Goal: Transaction & Acquisition: Purchase product/service

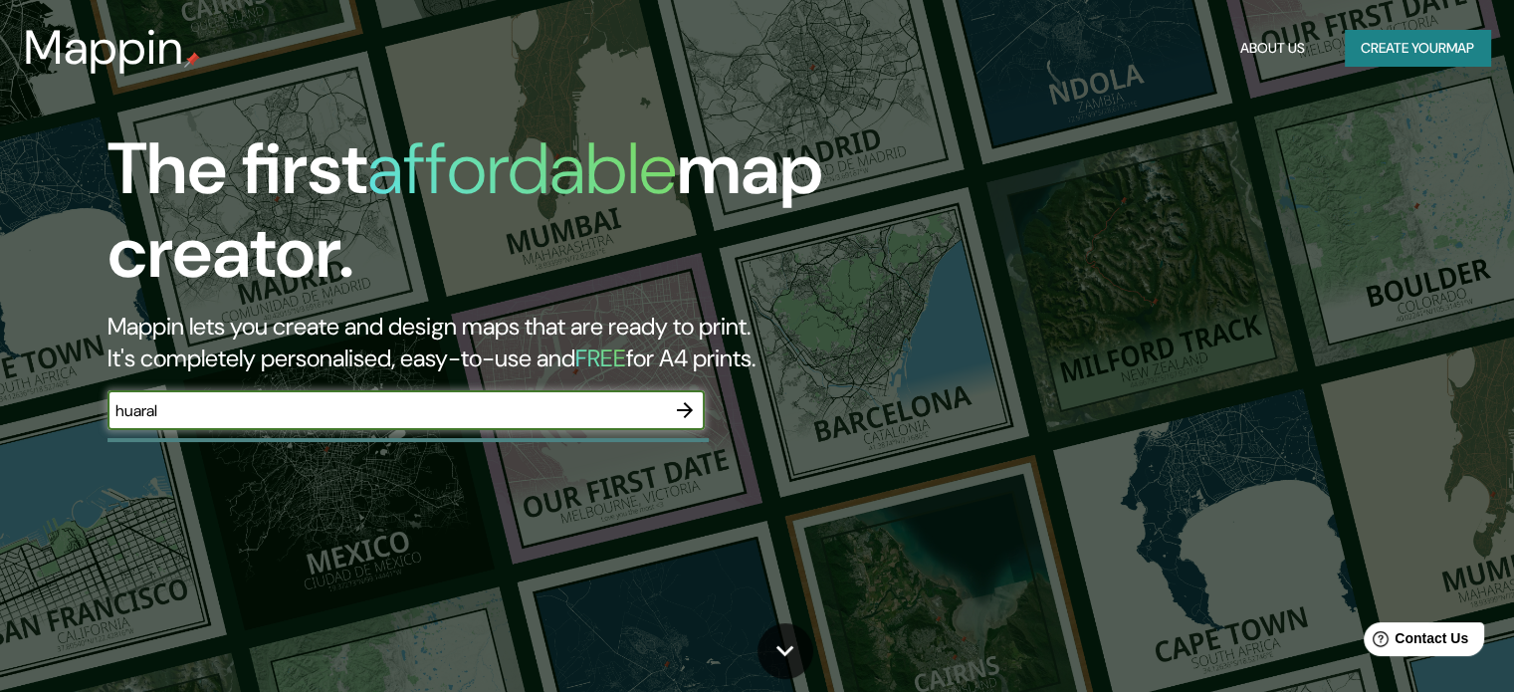
type input "huaral"
click at [698, 414] on button "button" at bounding box center [685, 410] width 40 height 40
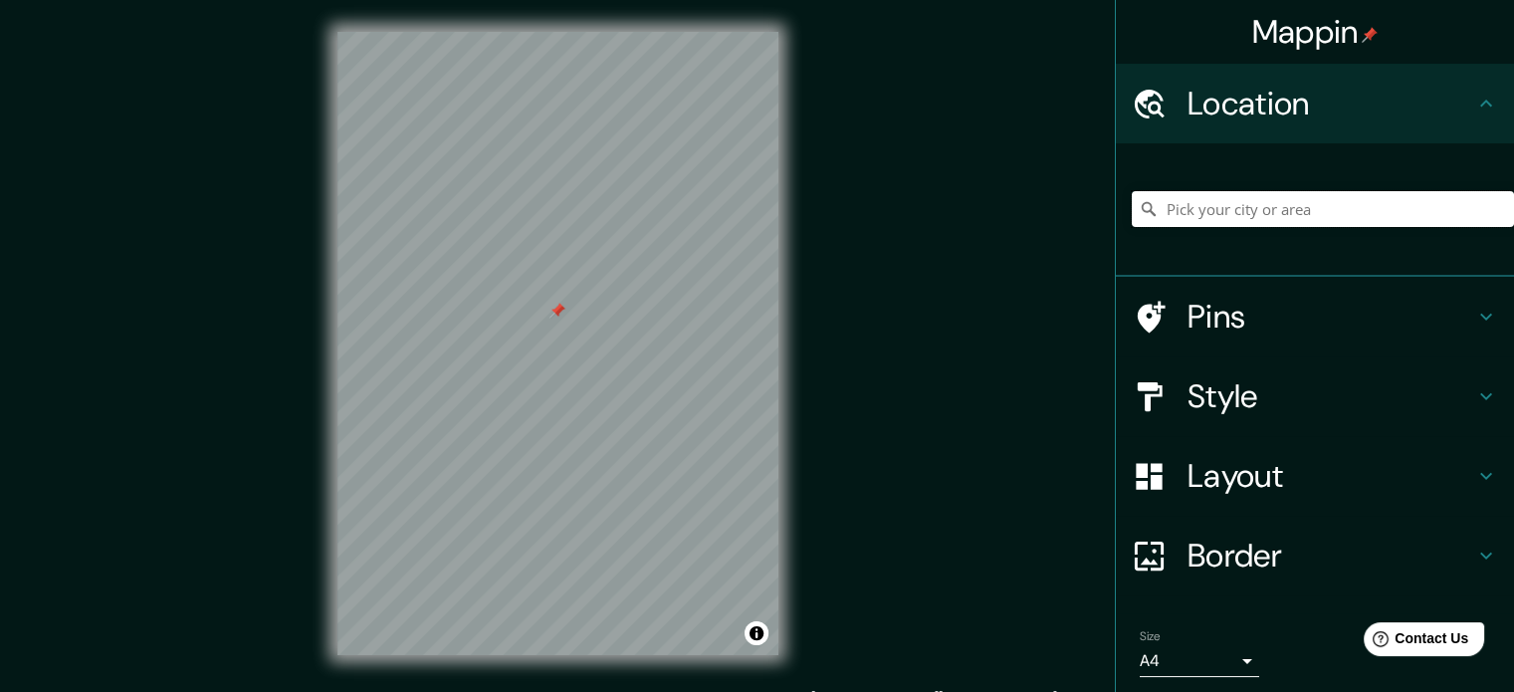
click at [1186, 210] on input "Pick your city or area" at bounding box center [1323, 209] width 382 height 36
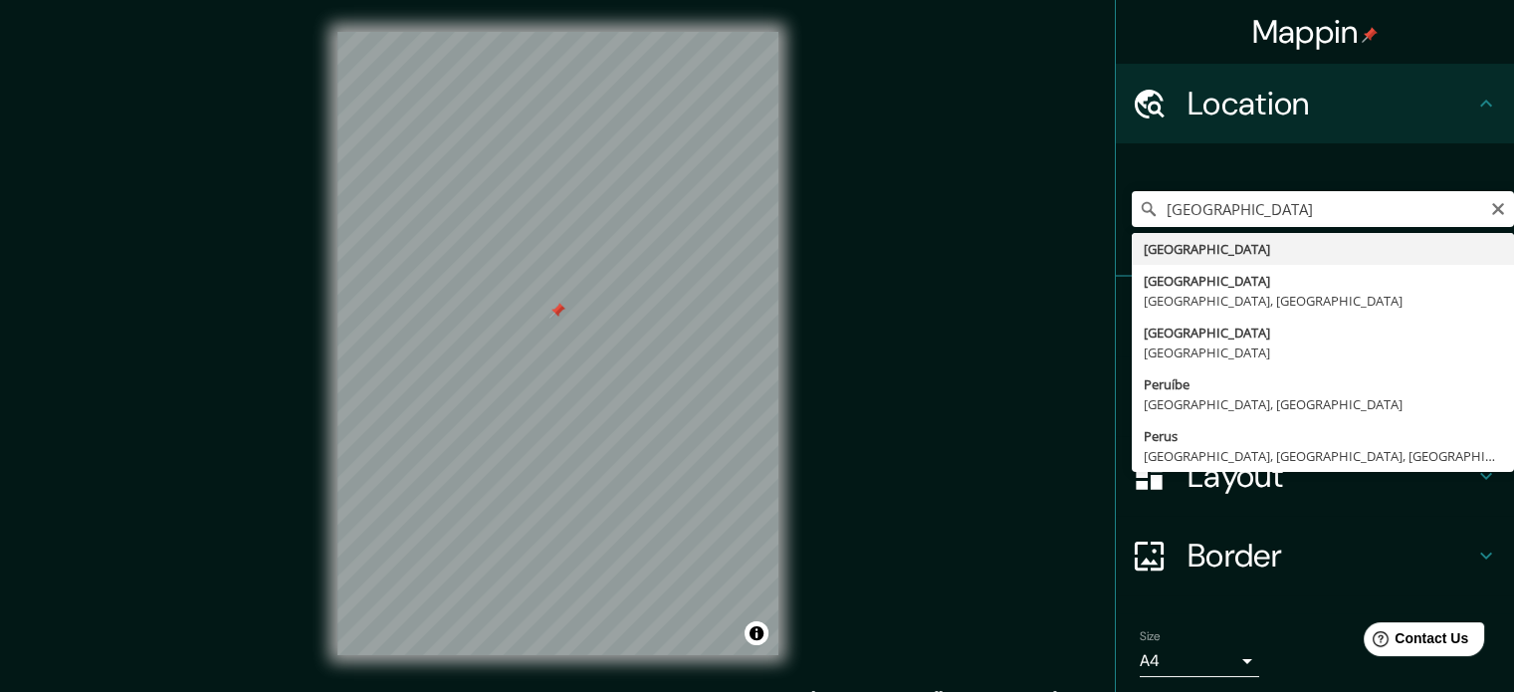
type input "[GEOGRAPHIC_DATA]"
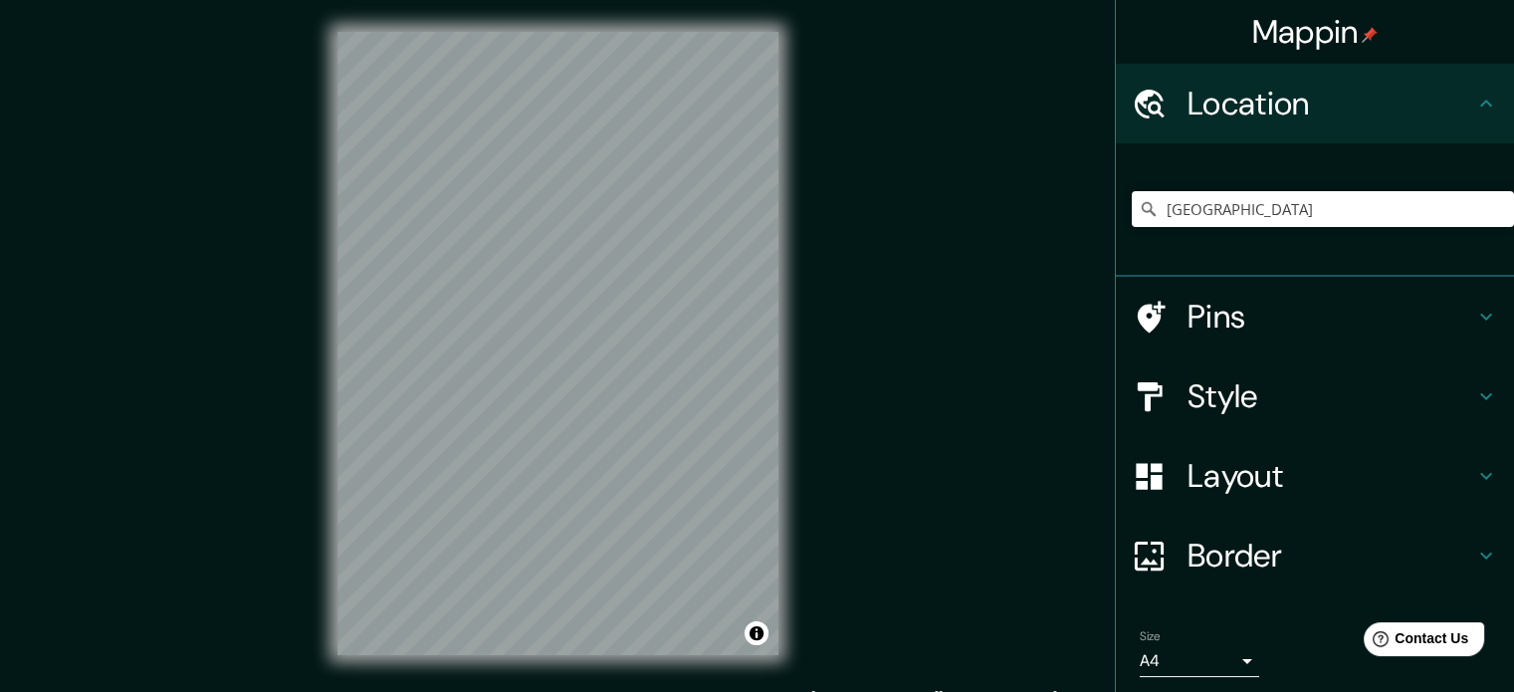
click at [1232, 331] on h4 "Pins" at bounding box center [1330, 317] width 287 height 40
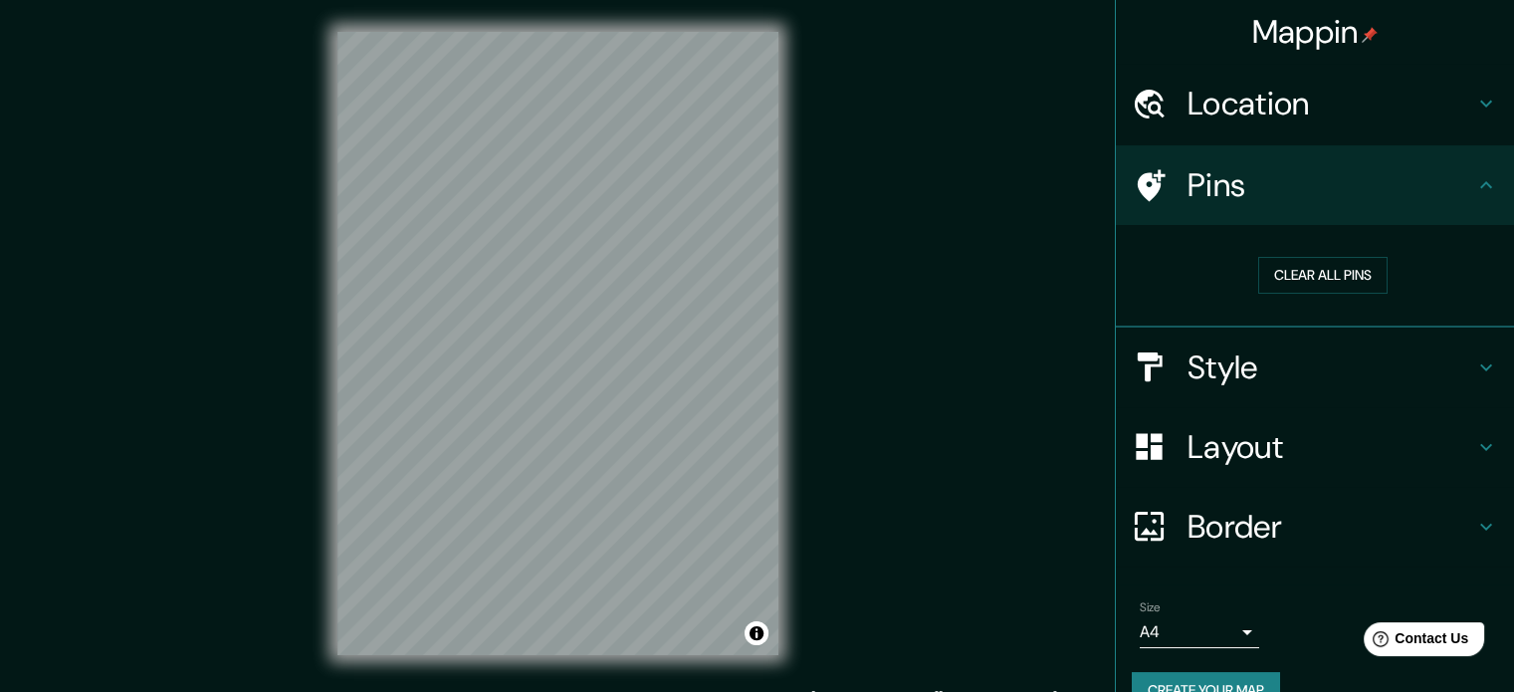
click at [1271, 362] on h4 "Style" at bounding box center [1330, 367] width 287 height 40
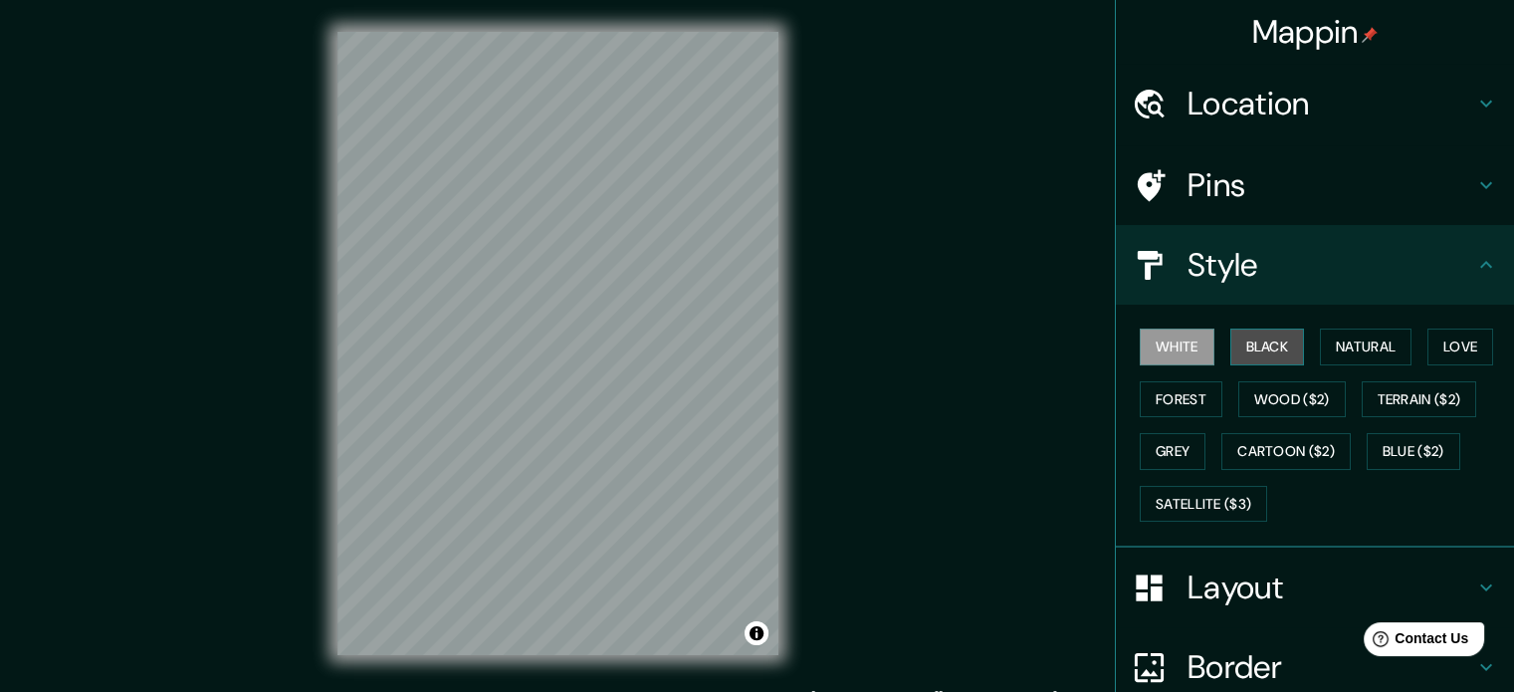
click at [1269, 337] on button "Black" at bounding box center [1267, 346] width 75 height 37
click at [1167, 354] on button "White" at bounding box center [1177, 346] width 75 height 37
click at [1335, 350] on button "Natural" at bounding box center [1366, 346] width 92 height 37
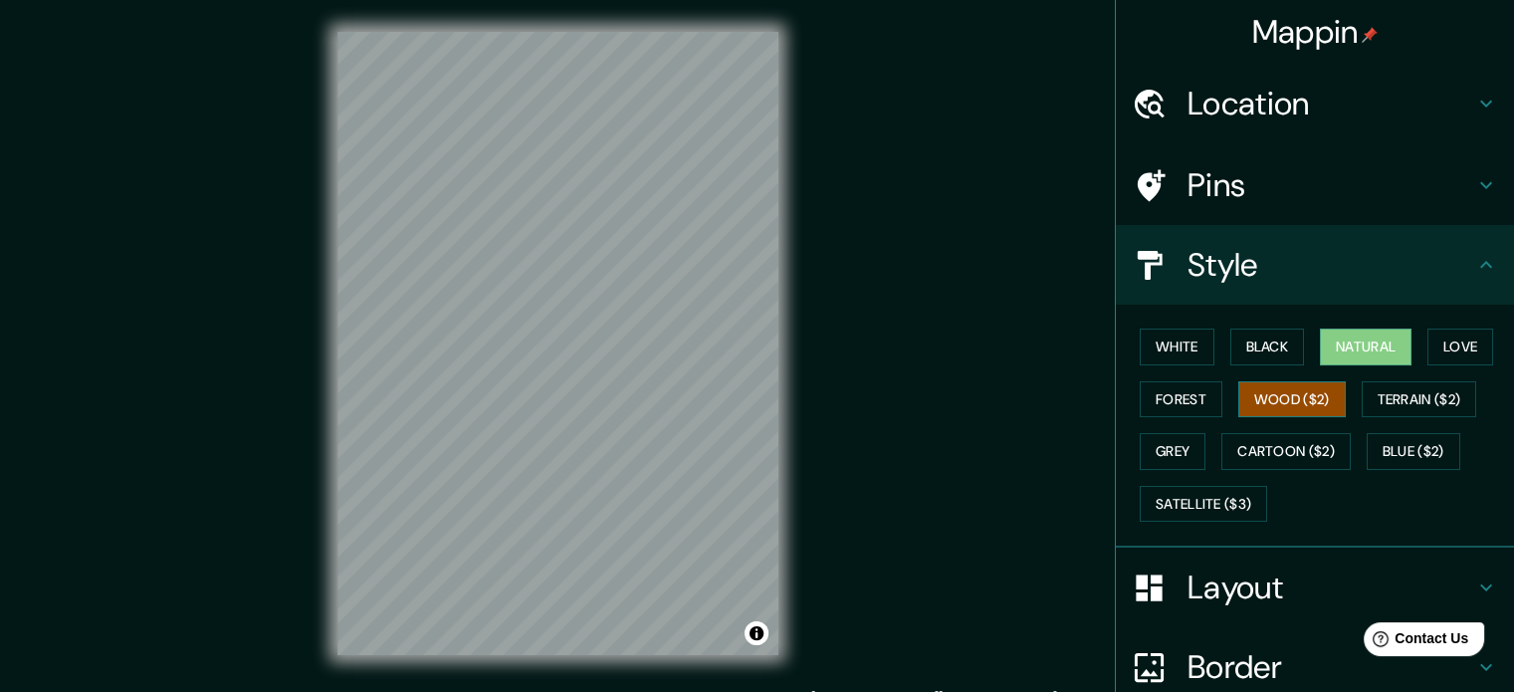
click at [1239, 402] on button "Wood ($2)" at bounding box center [1291, 399] width 107 height 37
click at [1161, 453] on button "Grey" at bounding box center [1173, 451] width 66 height 37
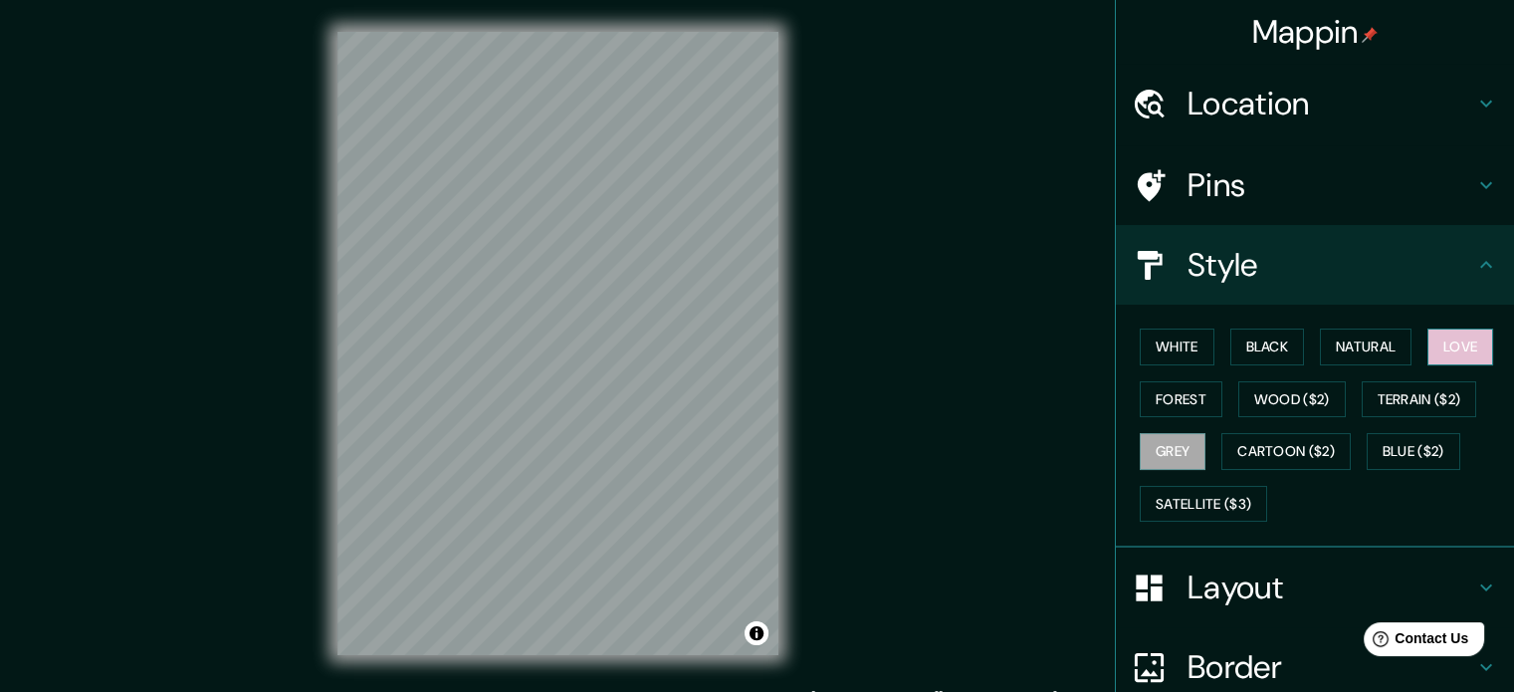
click at [1427, 346] on button "Love" at bounding box center [1460, 346] width 66 height 37
click at [1187, 392] on button "Forest" at bounding box center [1181, 399] width 83 height 37
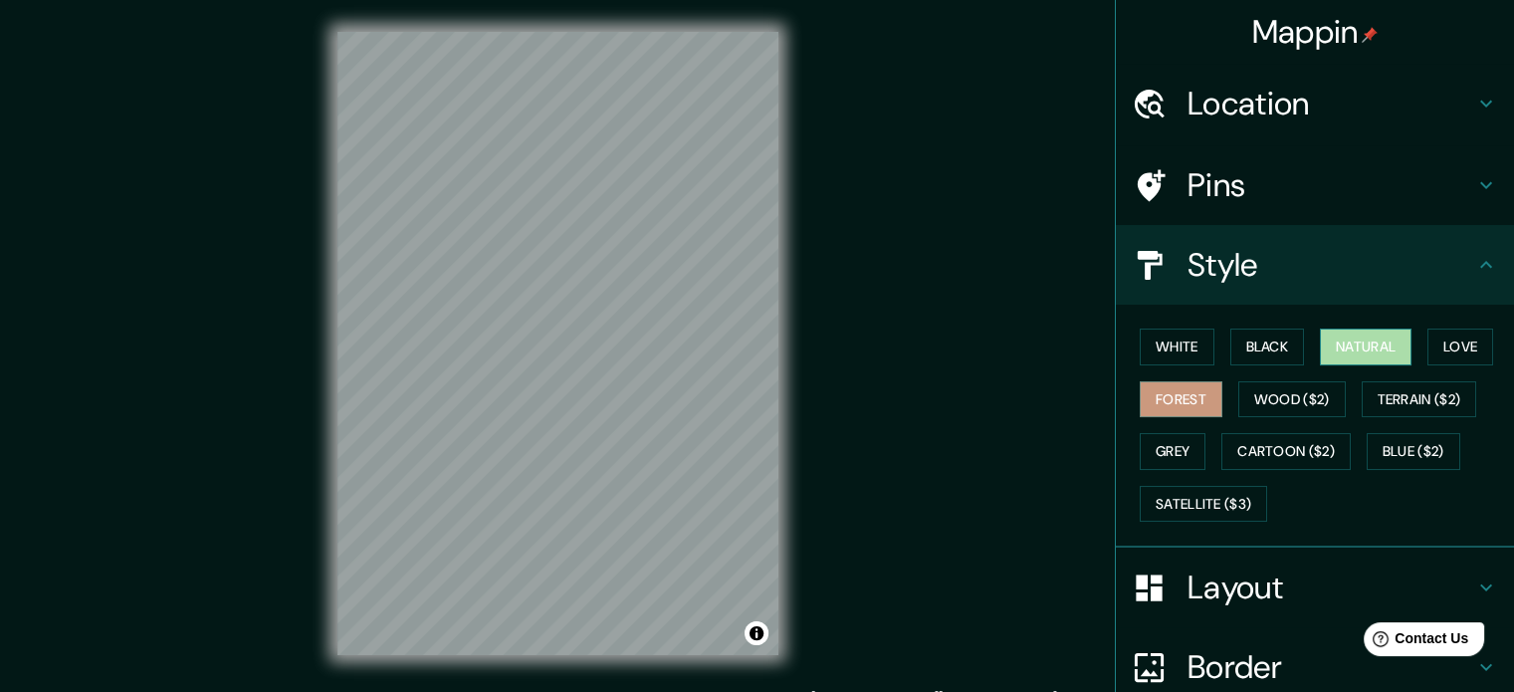
click at [1357, 343] on button "Natural" at bounding box center [1366, 346] width 92 height 37
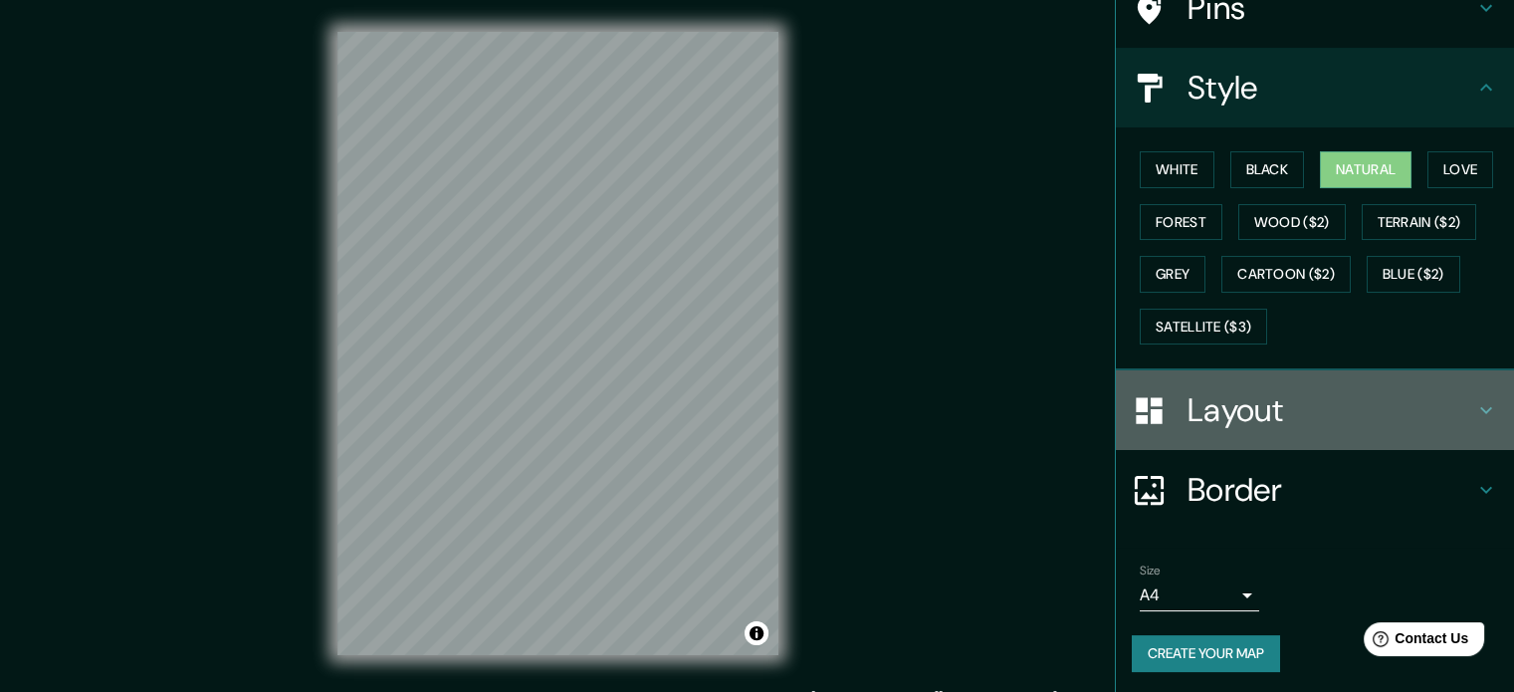
click at [1233, 409] on h4 "Layout" at bounding box center [1330, 410] width 287 height 40
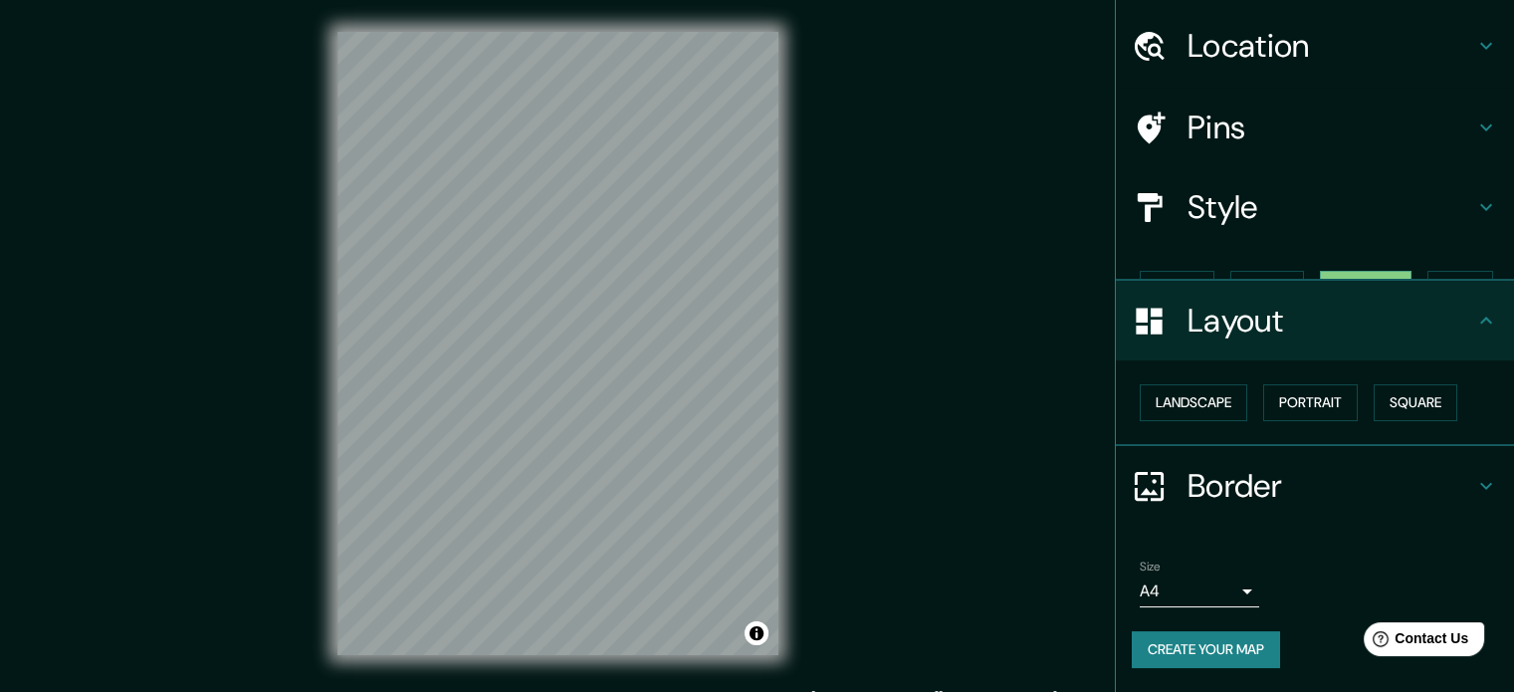
scroll to position [22, 0]
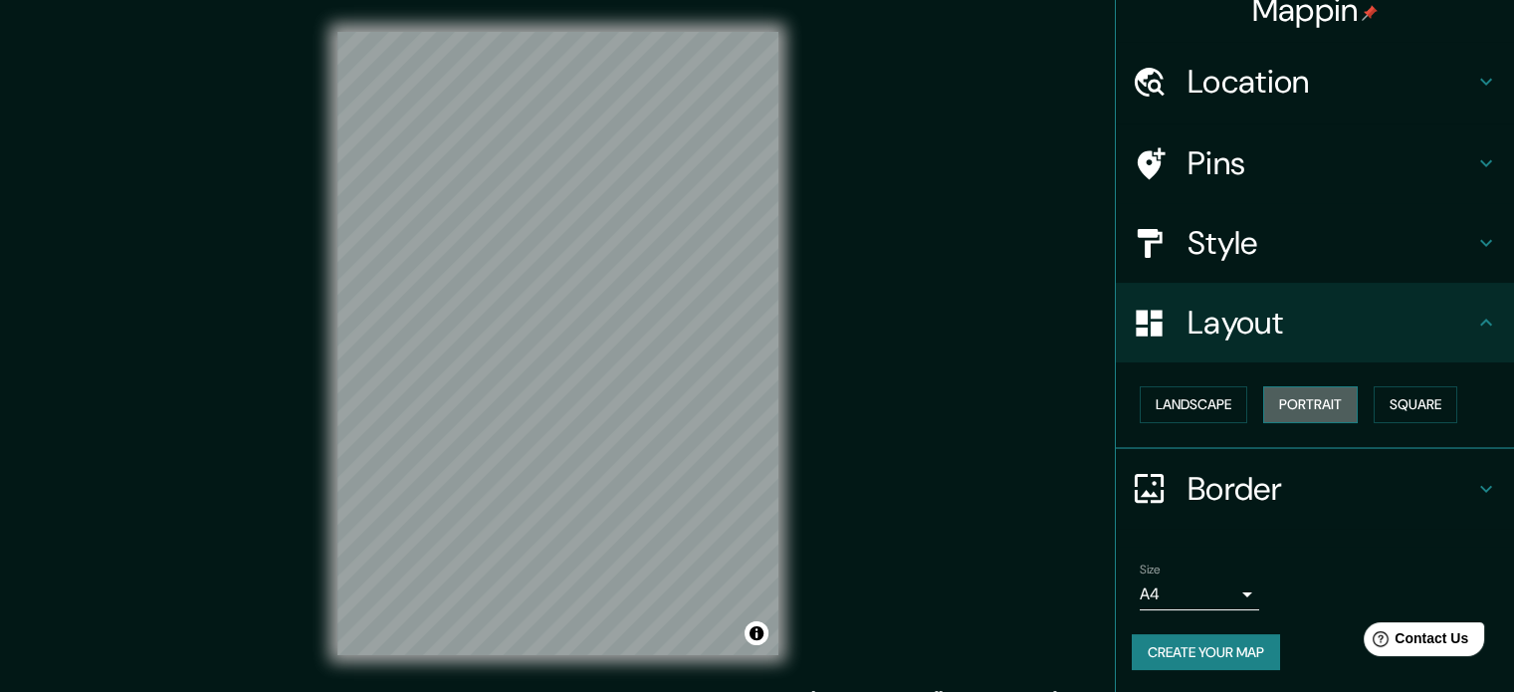
click at [1313, 392] on button "Portrait" at bounding box center [1310, 404] width 95 height 37
click at [1210, 404] on button "Landscape" at bounding box center [1193, 404] width 107 height 37
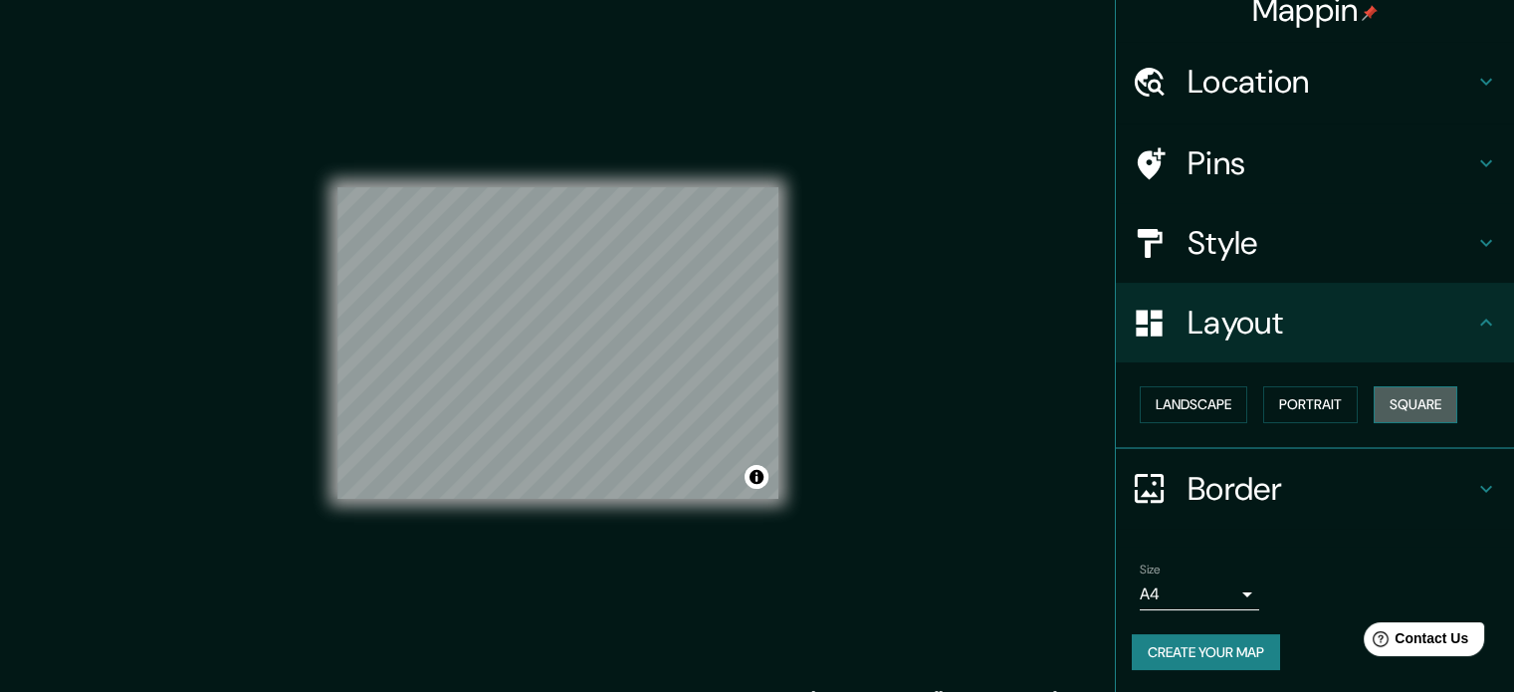
click at [1389, 409] on button "Square" at bounding box center [1416, 404] width 84 height 37
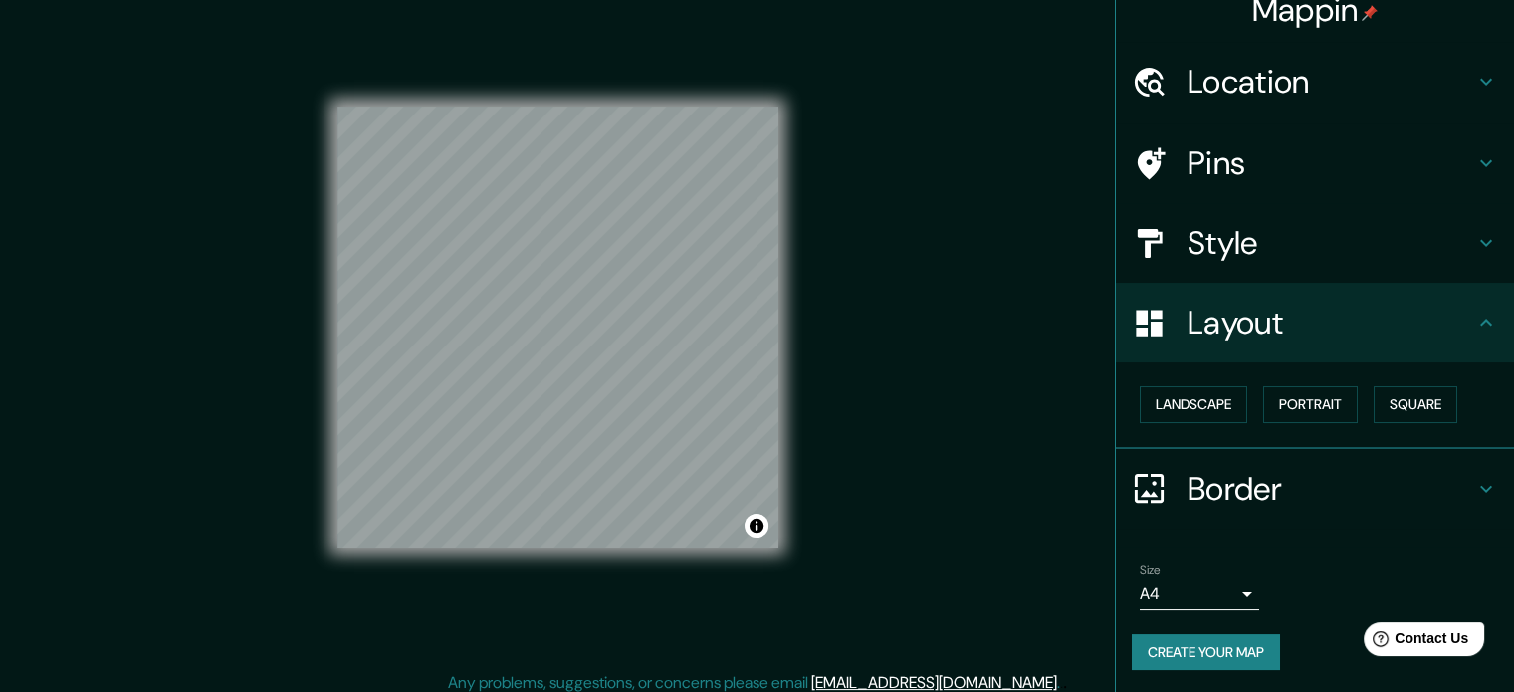
scroll to position [26, 0]
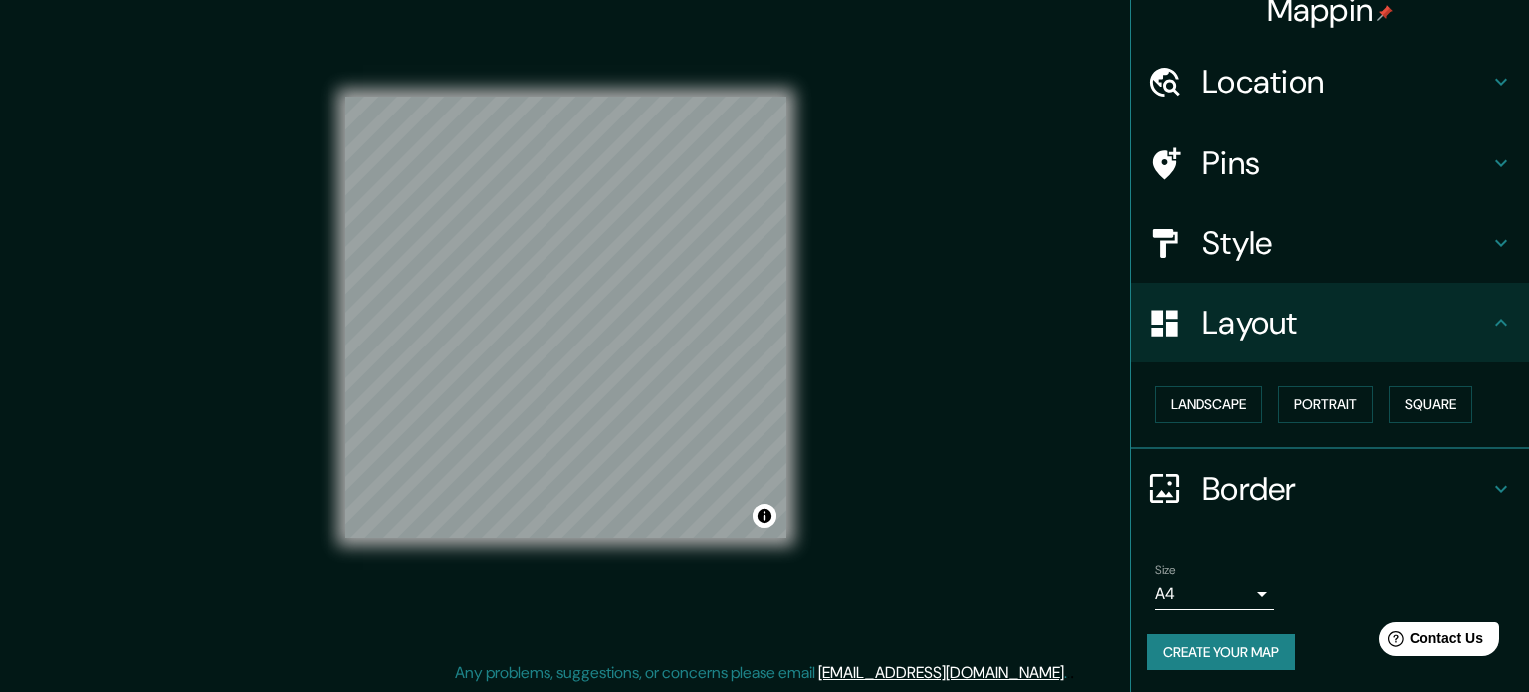
click at [1224, 589] on body "Mappin Location [GEOGRAPHIC_DATA] Pins Style Layout Landscape Portrait Square B…" at bounding box center [764, 320] width 1529 height 692
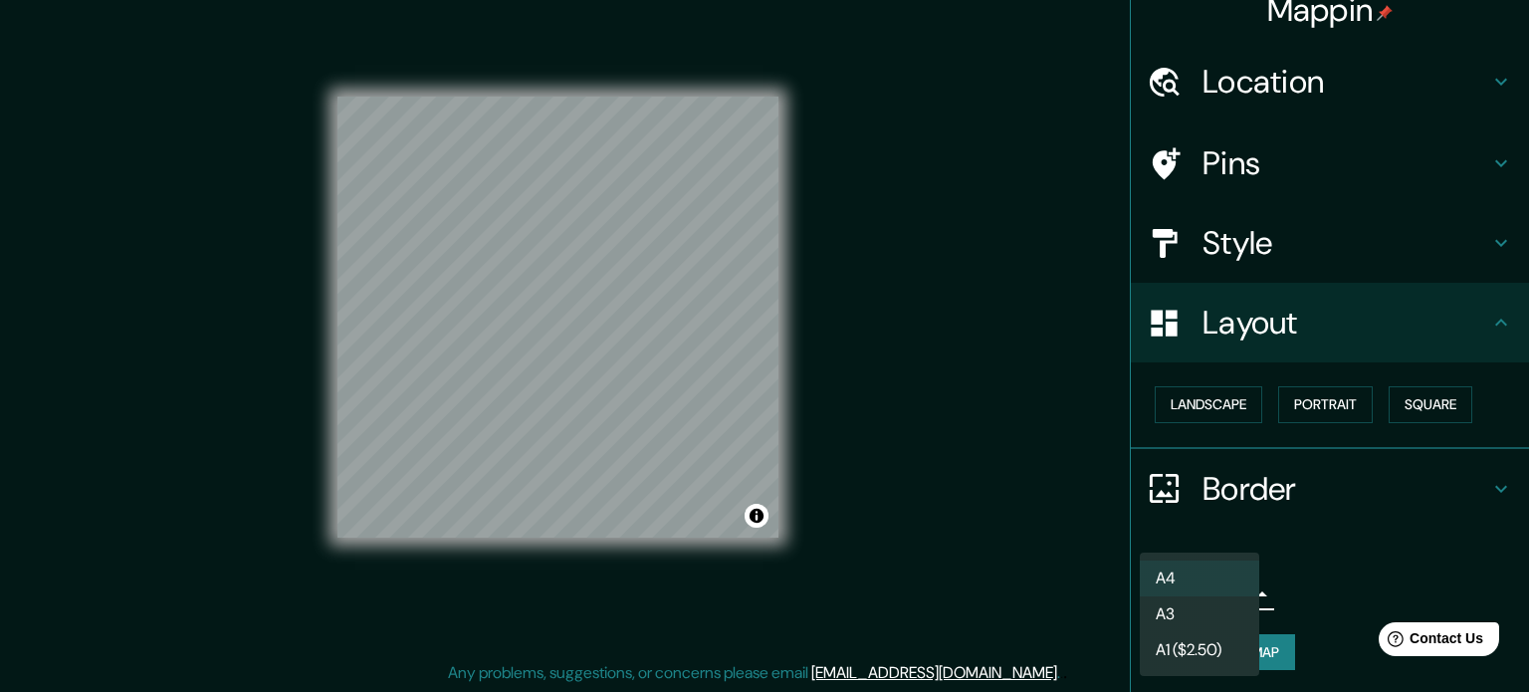
click at [1195, 657] on li "A1 ($2.50)" at bounding box center [1199, 650] width 119 height 36
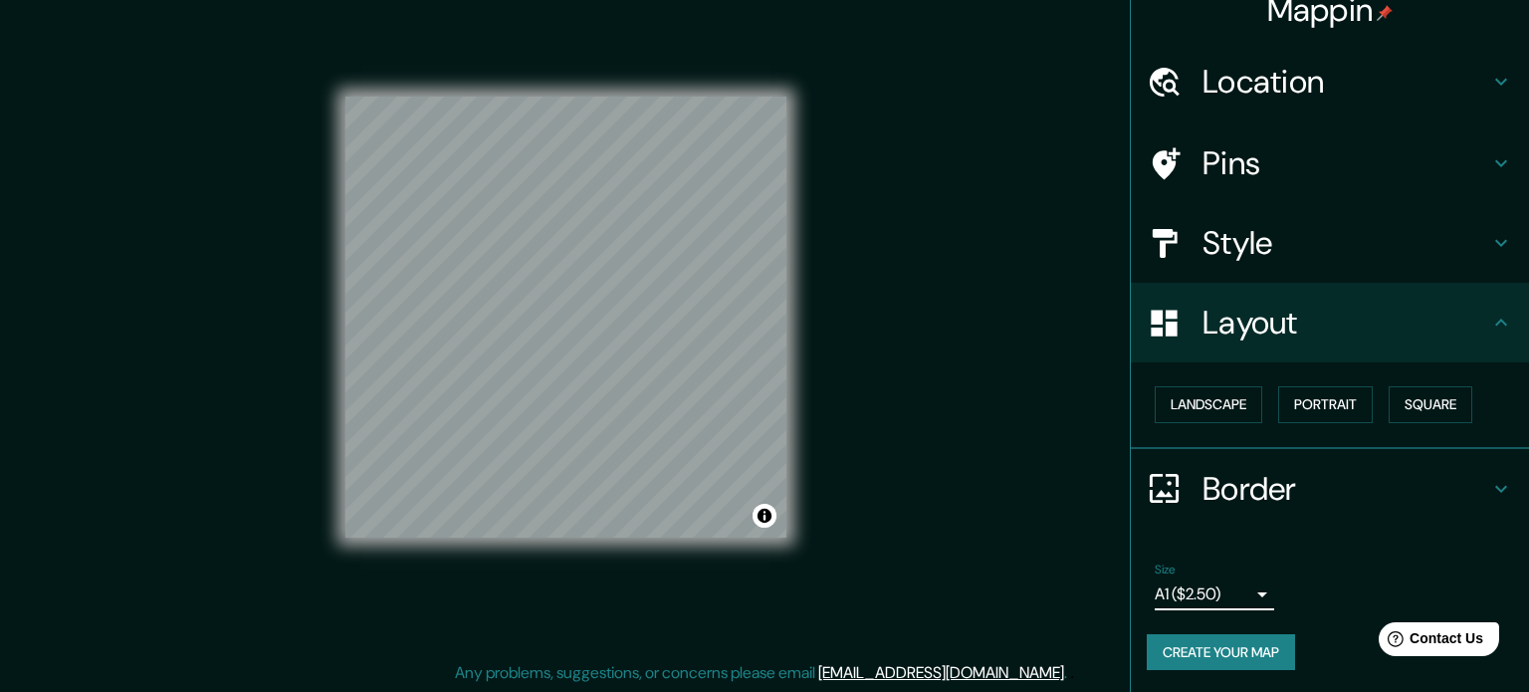
click at [1198, 594] on body "Mappin Location [GEOGRAPHIC_DATA] Pins Style Layout Landscape Portrait Square B…" at bounding box center [764, 320] width 1529 height 692
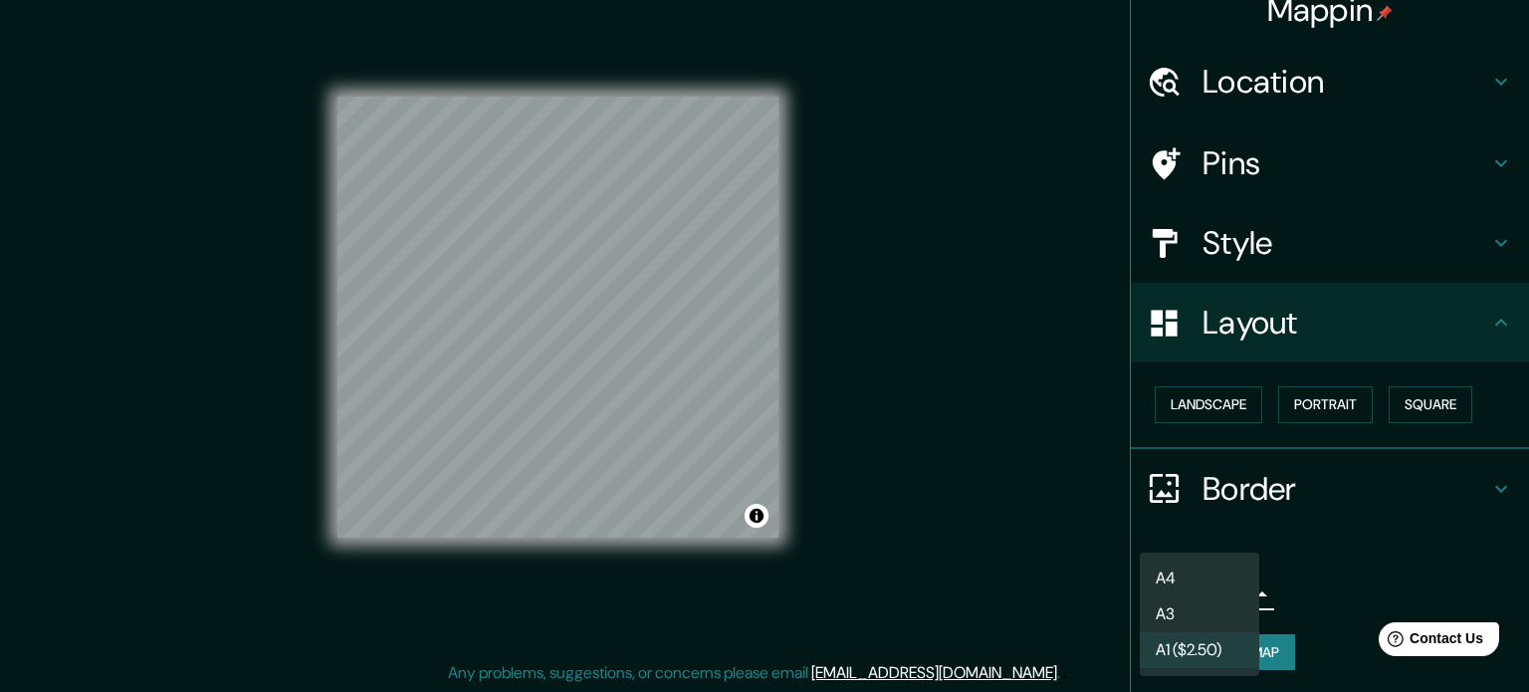
click at [1196, 567] on li "A4" at bounding box center [1199, 578] width 119 height 36
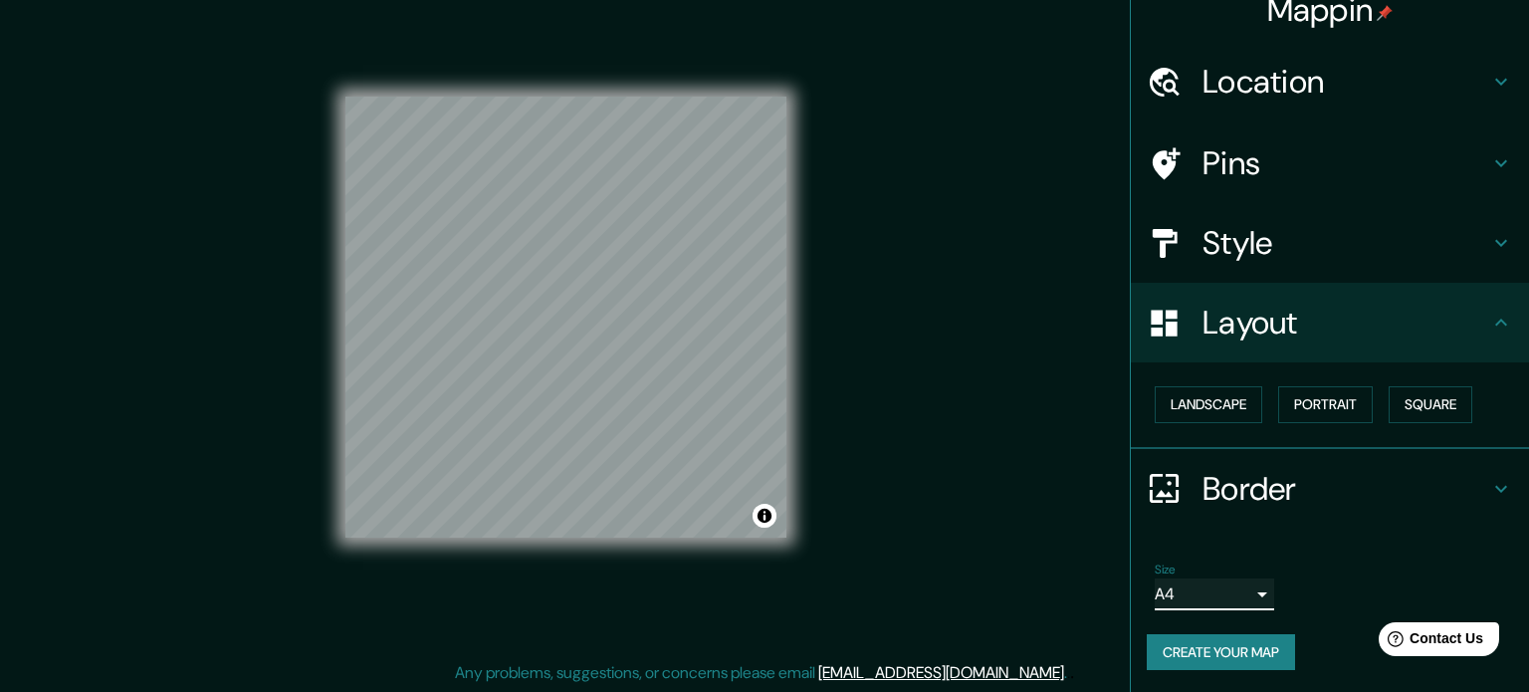
type input "single"
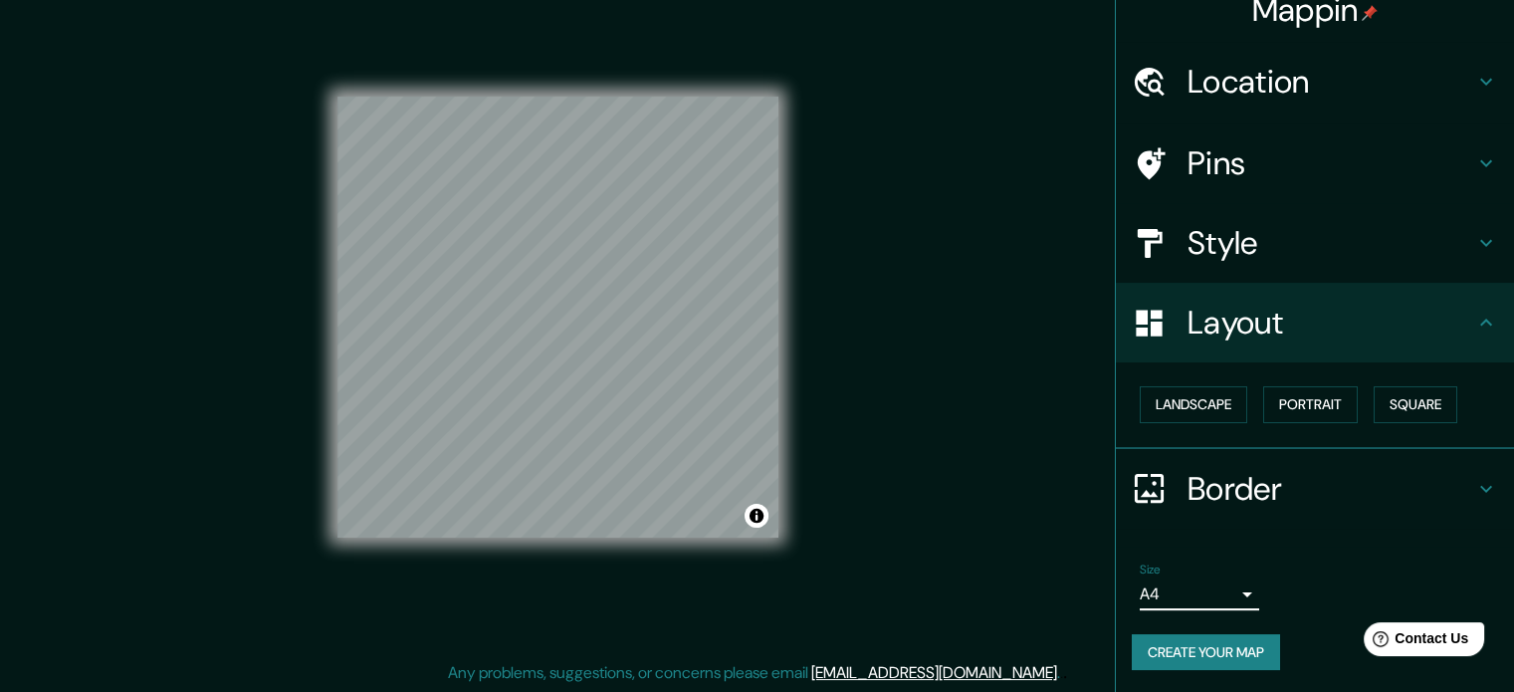
click at [1353, 492] on h4 "Border" at bounding box center [1330, 489] width 287 height 40
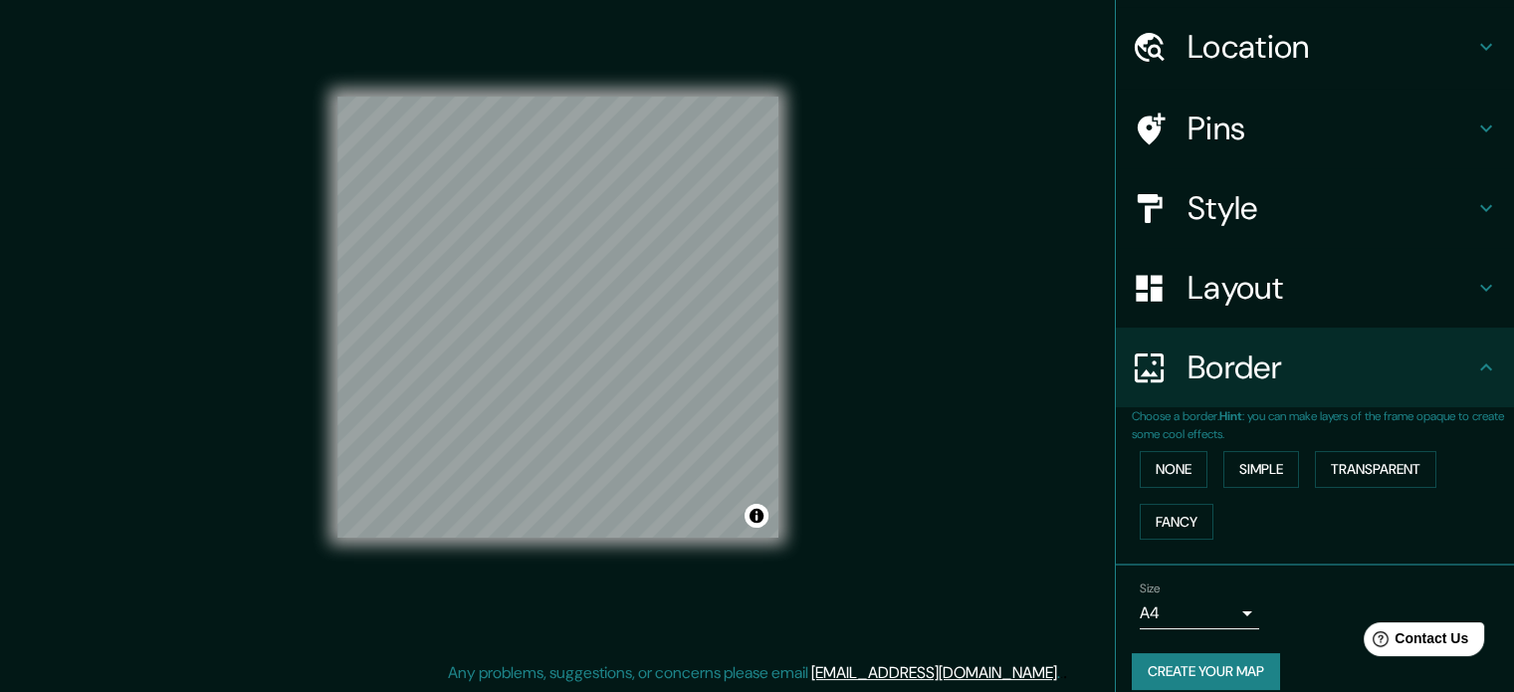
scroll to position [76, 0]
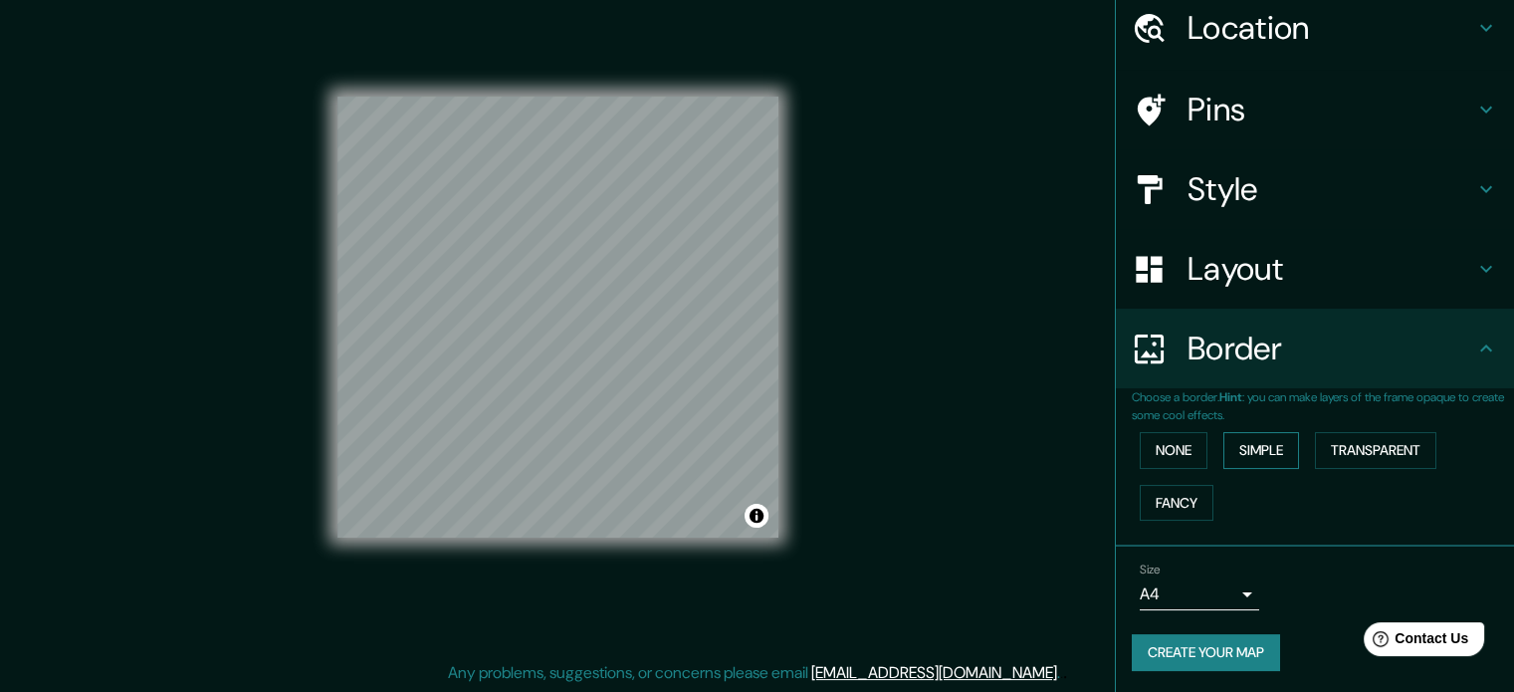
click at [1253, 450] on button "Simple" at bounding box center [1261, 450] width 76 height 37
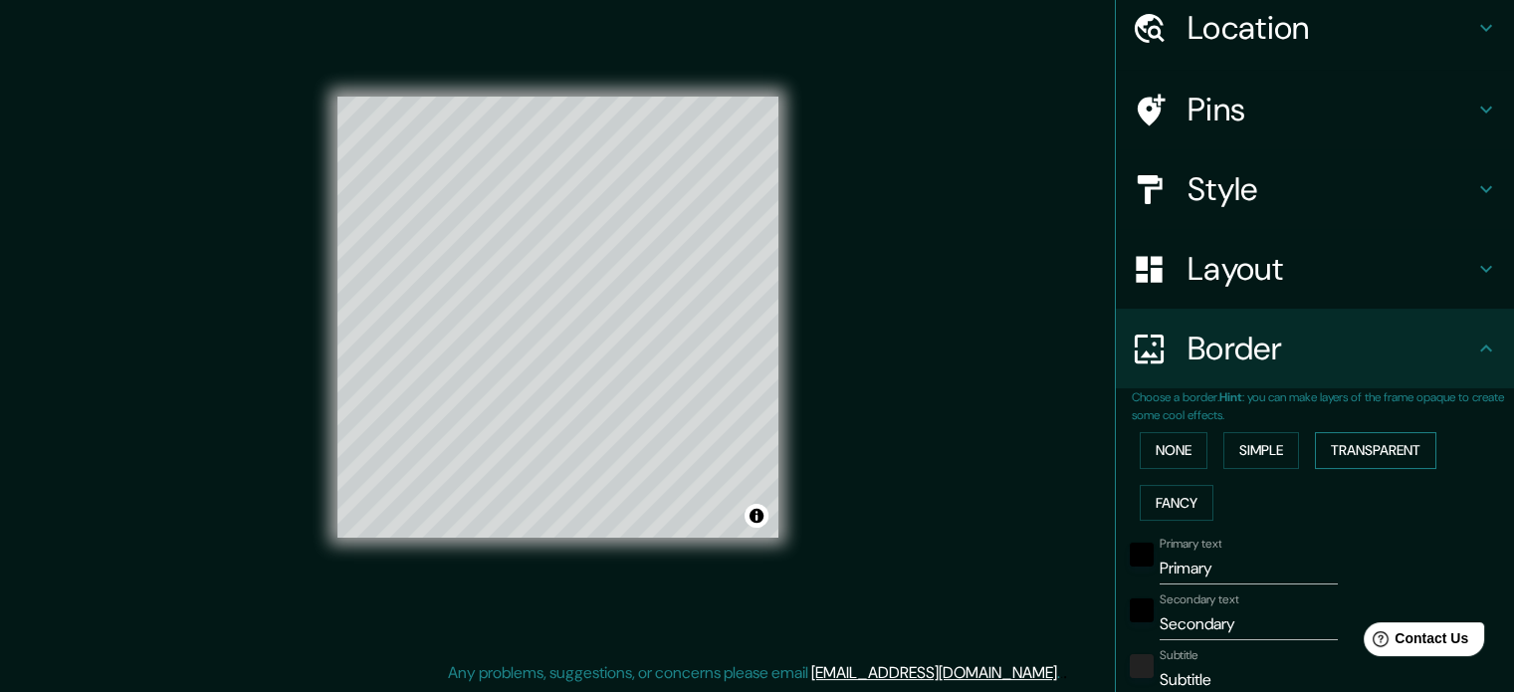
click at [1374, 434] on button "Transparent" at bounding box center [1375, 450] width 121 height 37
drag, startPoint x: 1366, startPoint y: 443, endPoint x: 1333, endPoint y: 457, distance: 35.7
click at [1365, 444] on button "Transparent" at bounding box center [1375, 450] width 121 height 37
type input "213"
type input "35"
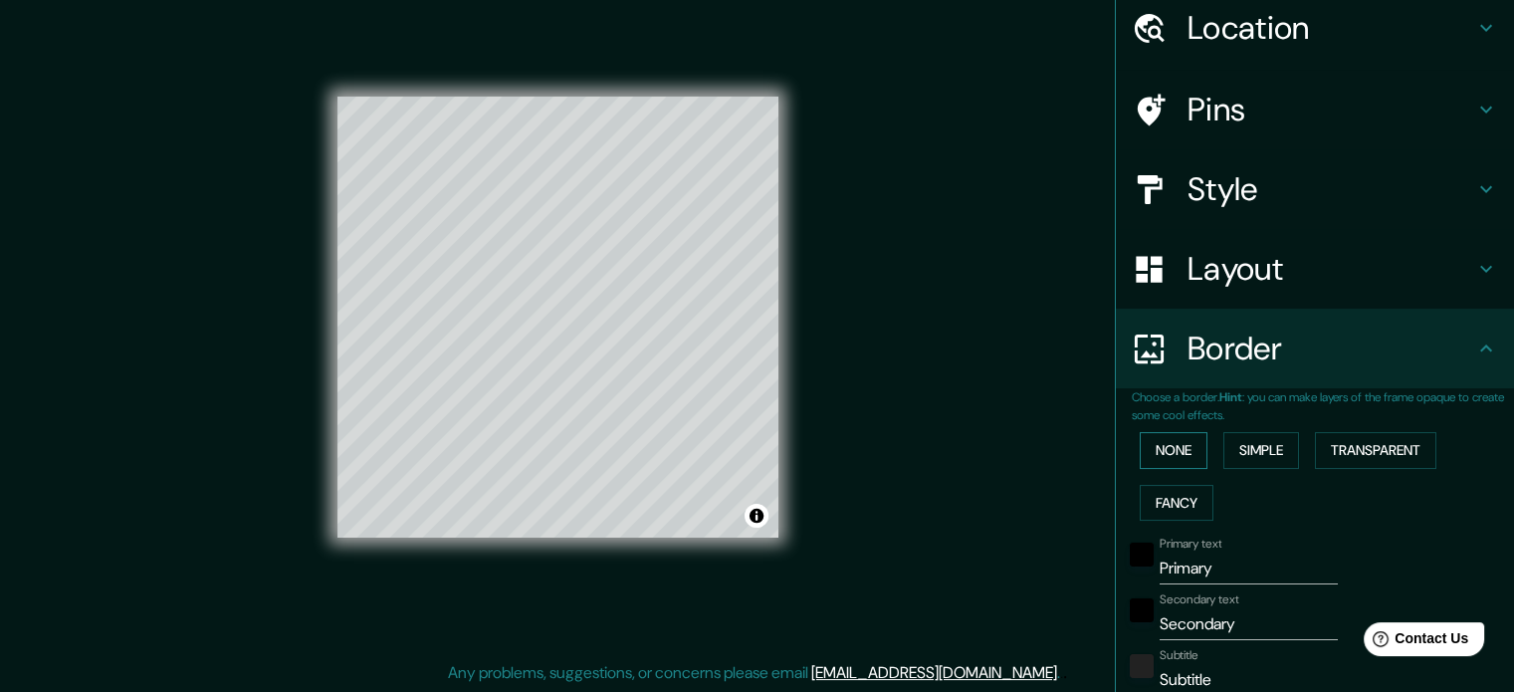
click at [1140, 456] on button "None" at bounding box center [1174, 450] width 68 height 37
